Goal: Check status: Check status

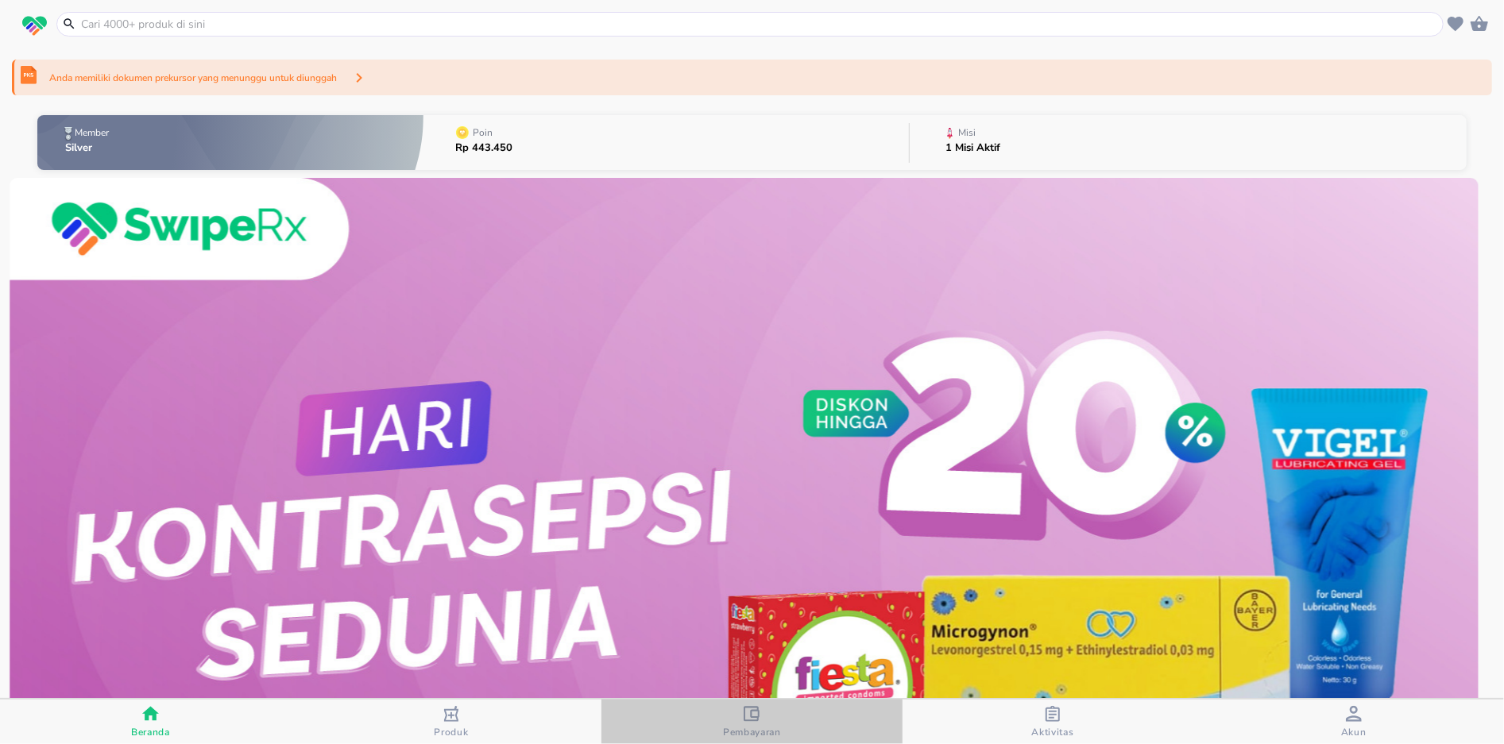
drag, startPoint x: 743, startPoint y: 731, endPoint x: 907, endPoint y: 728, distance: 164.5
click at [743, 732] on span "Pembayaran" at bounding box center [752, 732] width 58 height 13
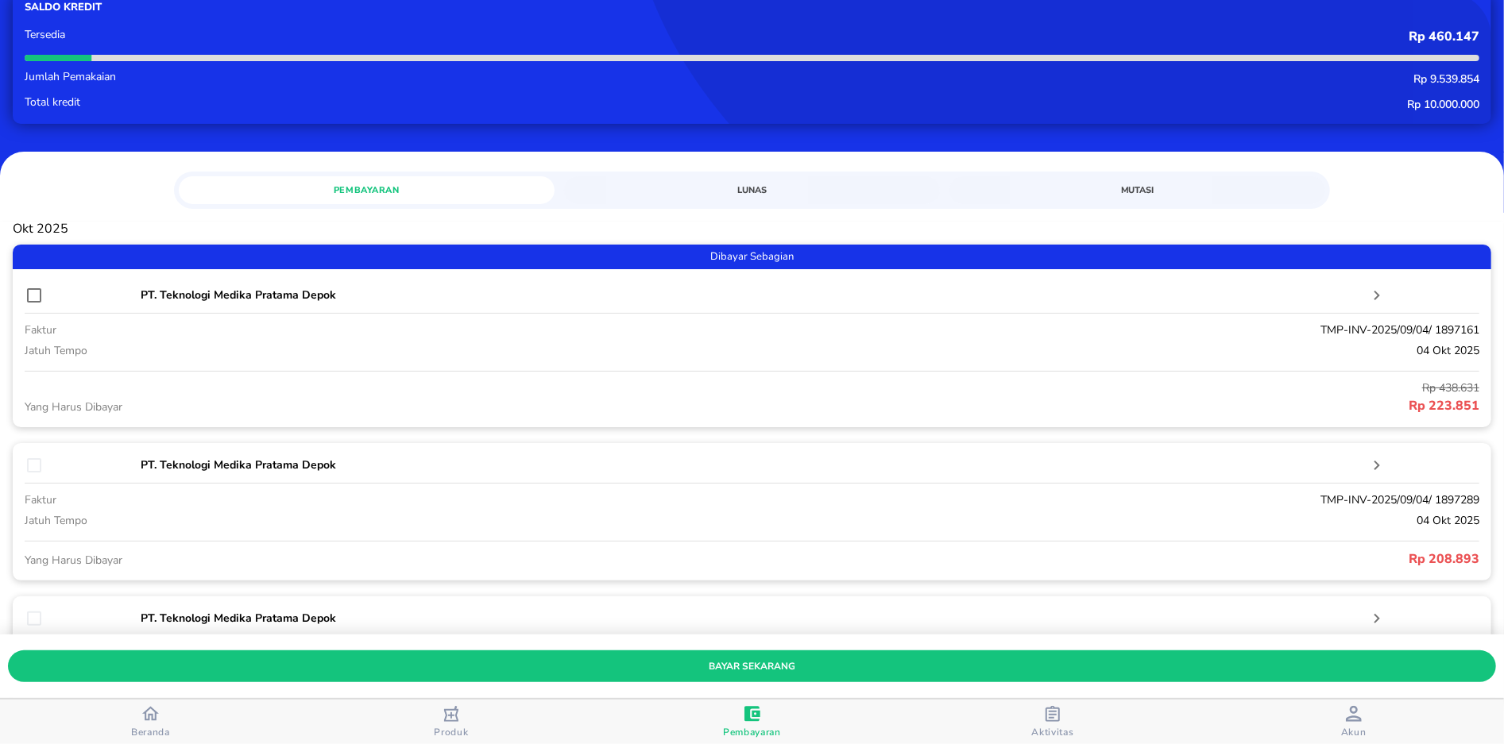
scroll to position [106, 0]
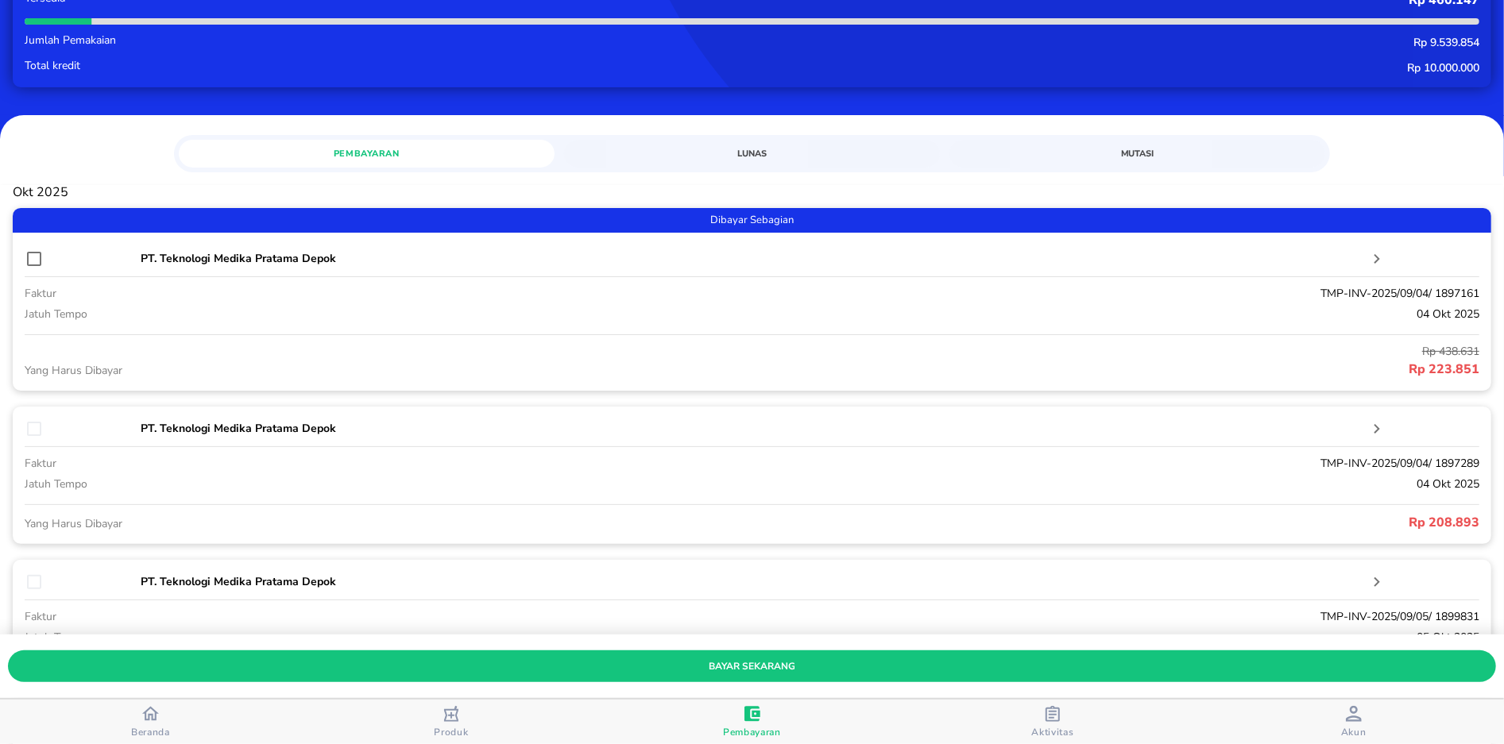
click at [1129, 150] on span "Mutasi" at bounding box center [1137, 153] width 357 height 15
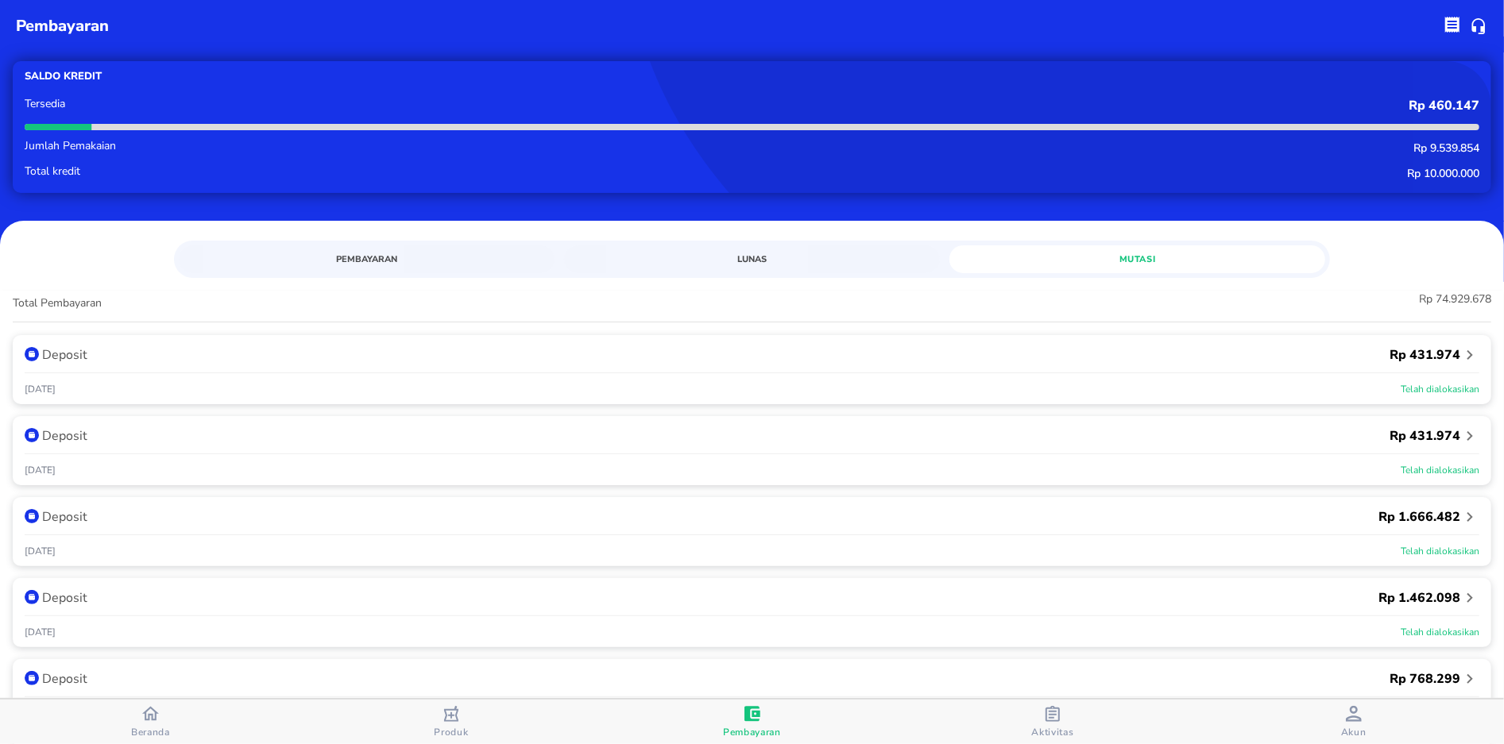
click at [335, 249] on button "Pembayaran" at bounding box center [367, 259] width 376 height 28
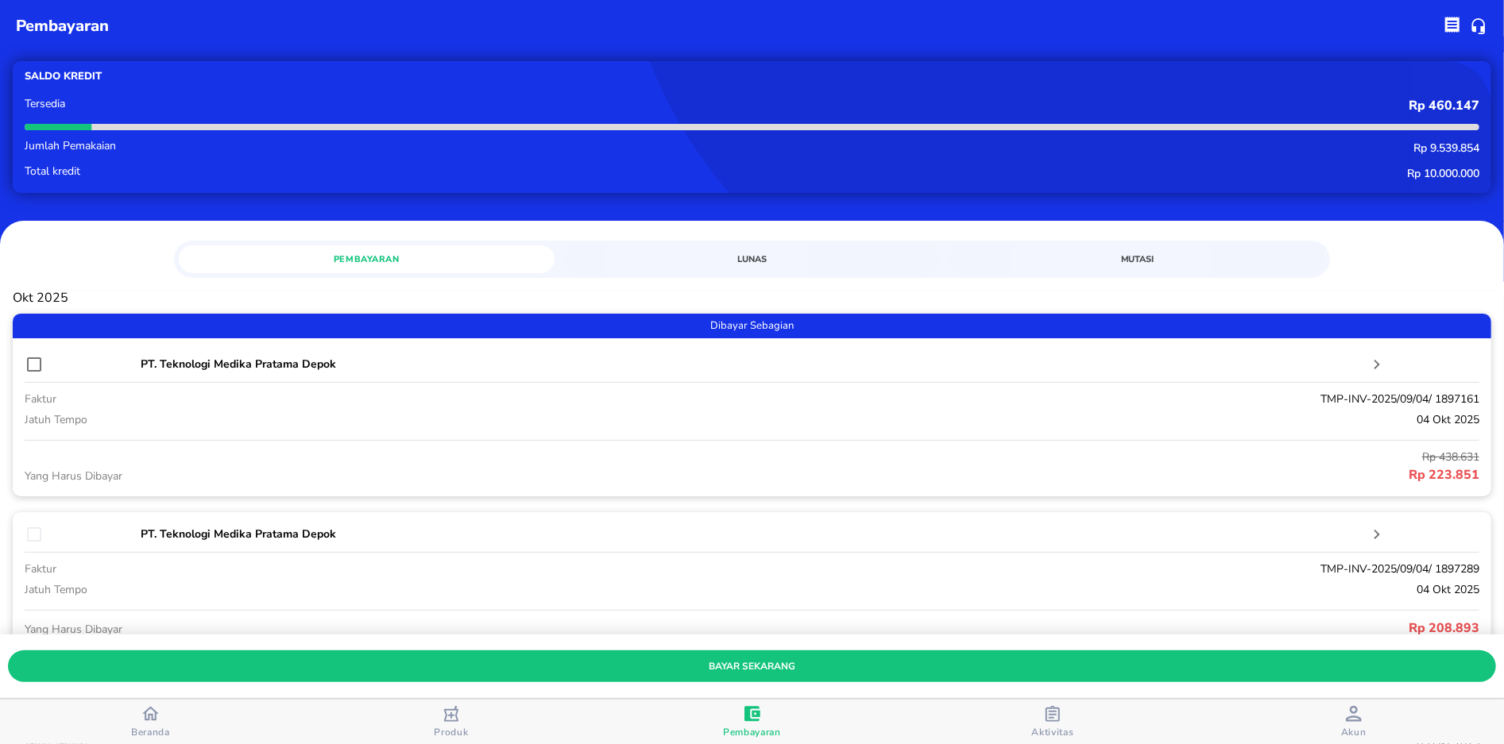
click at [1107, 241] on div "Pembayaran Lunas Mutasi" at bounding box center [752, 257] width 1157 height 33
click at [1111, 248] on button "Mutasi" at bounding box center [1137, 259] width 376 height 28
